Goal: Task Accomplishment & Management: Use online tool/utility

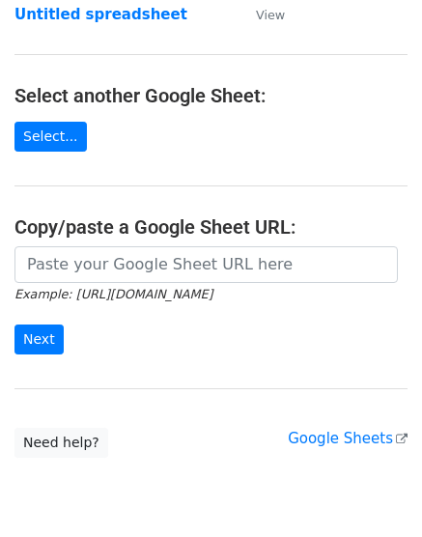
scroll to position [362, 0]
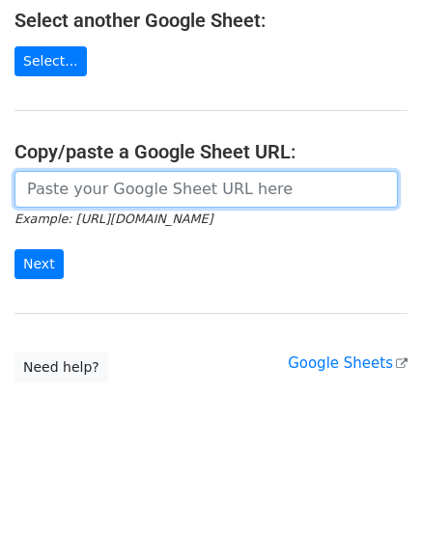
click at [70, 193] on input "url" at bounding box center [206, 189] width 384 height 37
paste input "https://docs.google.com/spreadsheets/d/1SgZ7dnU_kcpADkgtJGt9MvWFwVrjQbp-WOEWVgY…"
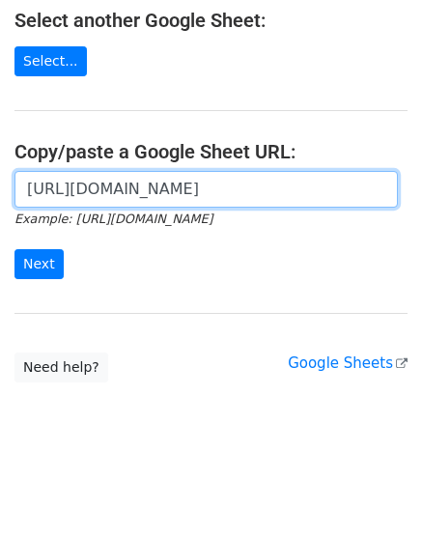
scroll to position [0, 441]
type input "https://docs.google.com/spreadsheets/d/1SgZ7dnU_kcpADkgtJGt9MvWFwVrjQbp-WOEWVgY…"
click at [14, 249] on input "Next" at bounding box center [38, 264] width 49 height 30
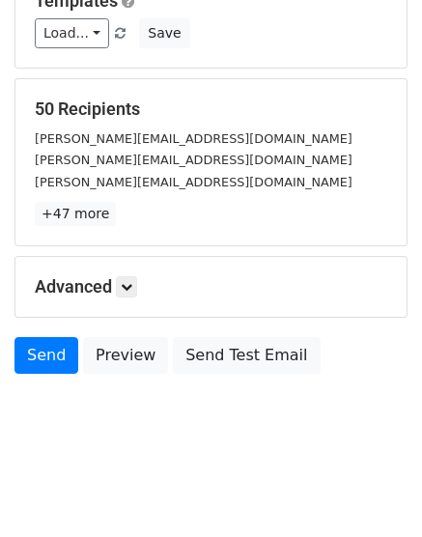
scroll to position [214, 0]
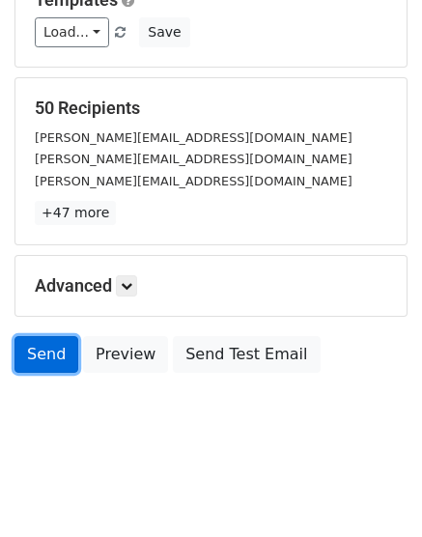
click at [22, 353] on link "Send" at bounding box center [46, 354] width 64 height 37
